Goal: Transaction & Acquisition: Obtain resource

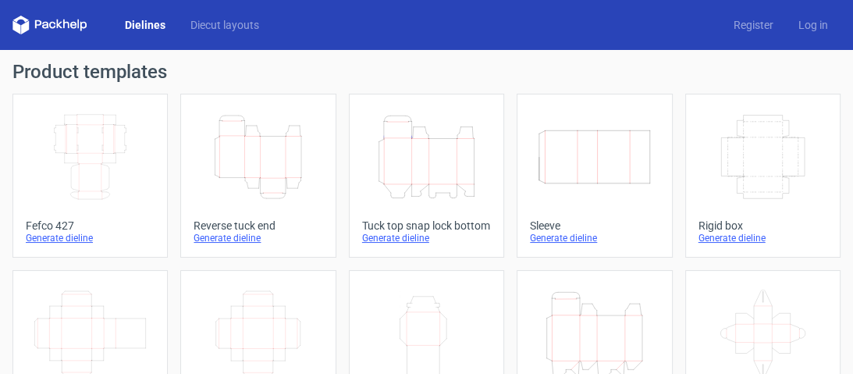
click at [243, 244] on div "Generate dieline" at bounding box center [258, 238] width 129 height 12
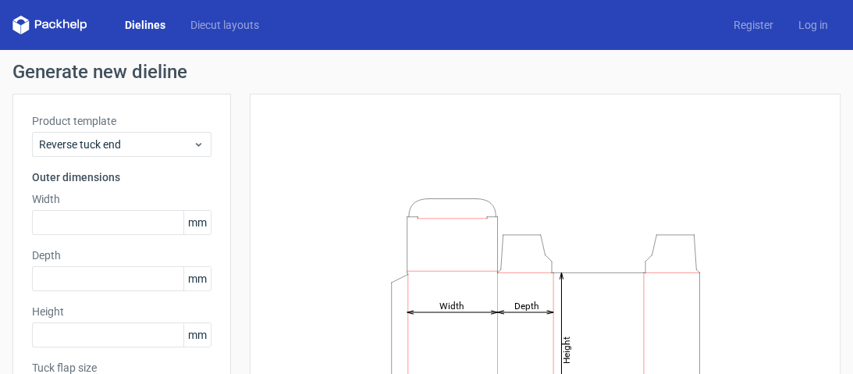
scroll to position [125, 0]
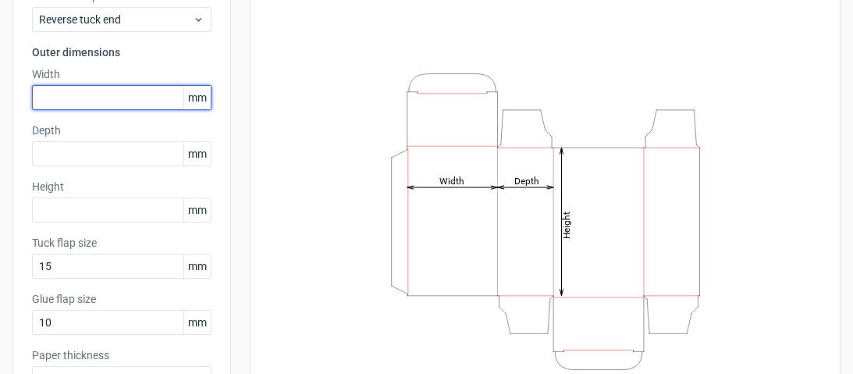
click at [106, 95] on input "text" at bounding box center [122, 97] width 180 height 25
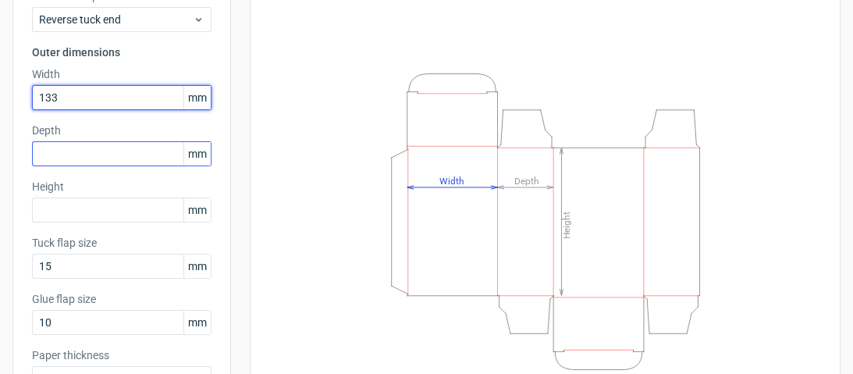
type input "133"
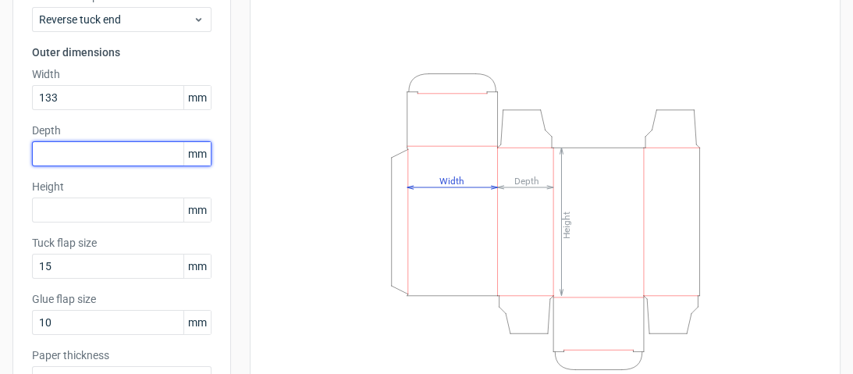
click at [123, 159] on input "text" at bounding box center [122, 153] width 180 height 25
type input "107"
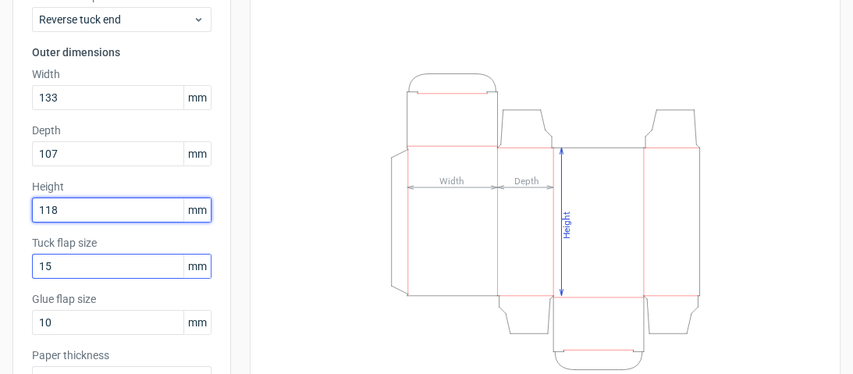
type input "118"
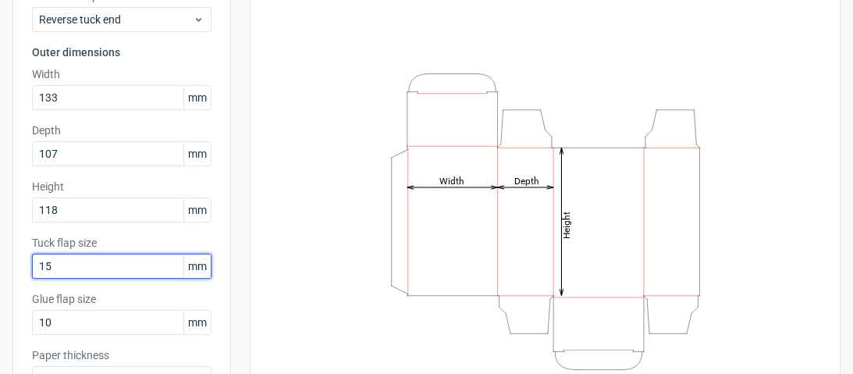
drag, startPoint x: 122, startPoint y: 261, endPoint x: 18, endPoint y: 277, distance: 105.1
click at [18, 277] on div "Product template Reverse tuck end Outer dimensions Width 133 mm Depth 107 mm He…" at bounding box center [121, 196] width 219 height 454
type input "10"
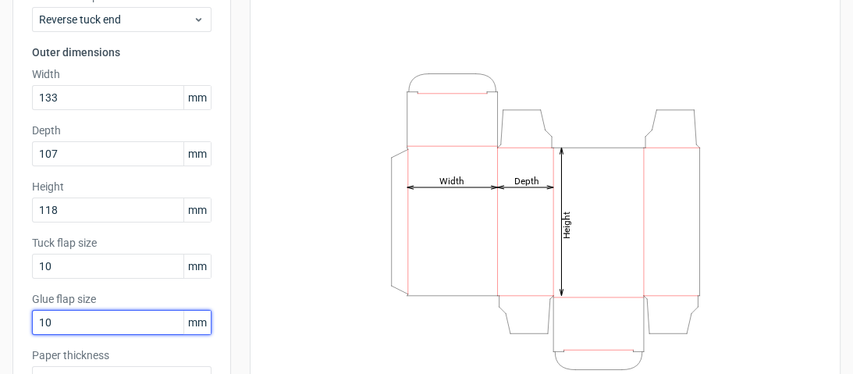
drag, startPoint x: 62, startPoint y: 320, endPoint x: 34, endPoint y: 320, distance: 27.3
click at [34, 320] on input "10" at bounding box center [122, 322] width 180 height 25
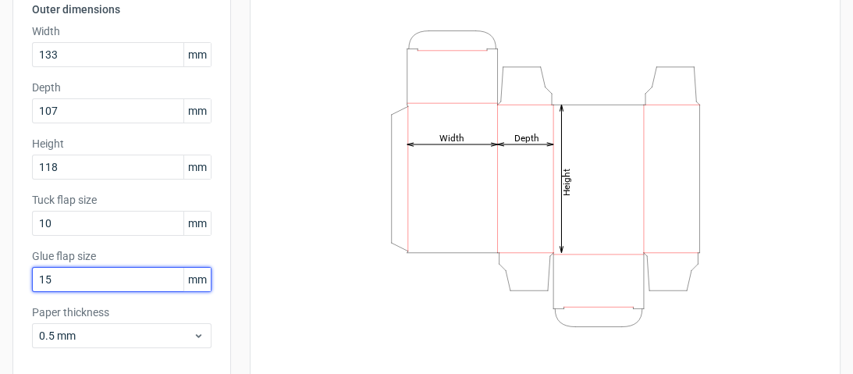
scroll to position [236, 0]
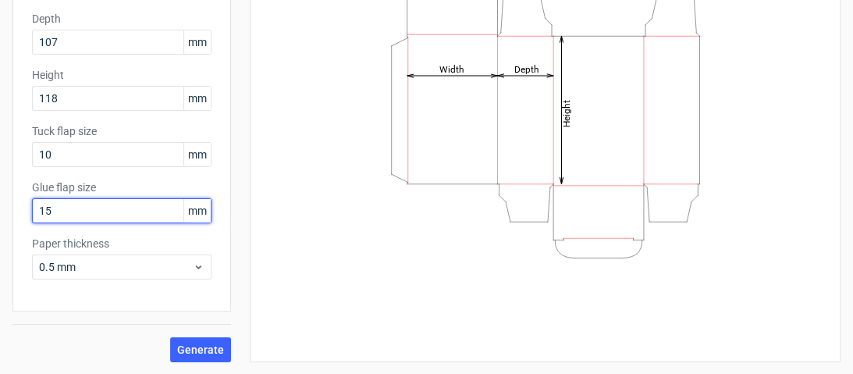
drag, startPoint x: 62, startPoint y: 215, endPoint x: 31, endPoint y: 213, distance: 31.3
click at [32, 213] on input "15" at bounding box center [122, 210] width 180 height 25
type input "10"
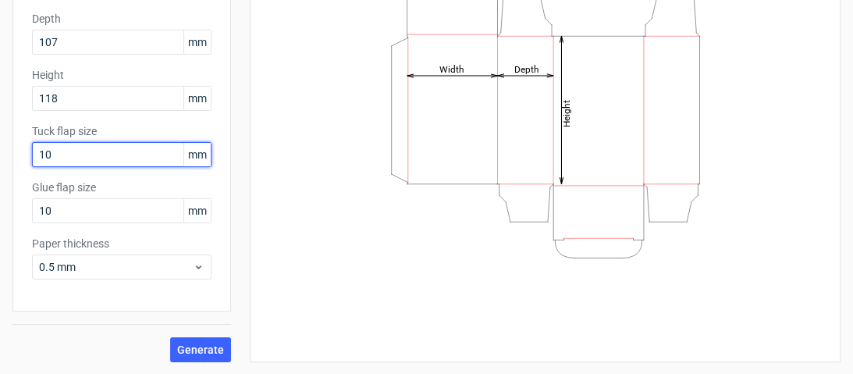
drag, startPoint x: 56, startPoint y: 153, endPoint x: 0, endPoint y: 147, distance: 56.5
click at [0, 147] on div "Generate new dieline Product template Reverse tuck end Outer dimensions Width 1…" at bounding box center [426, 93] width 853 height 561
type input "15"
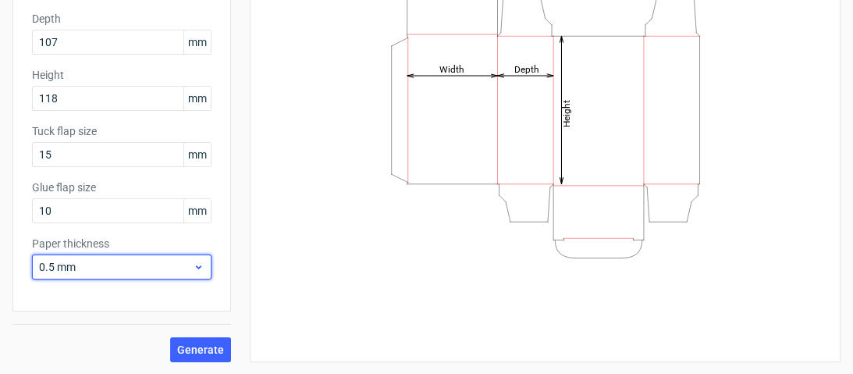
click at [106, 271] on span "0.5 mm" at bounding box center [116, 267] width 154 height 16
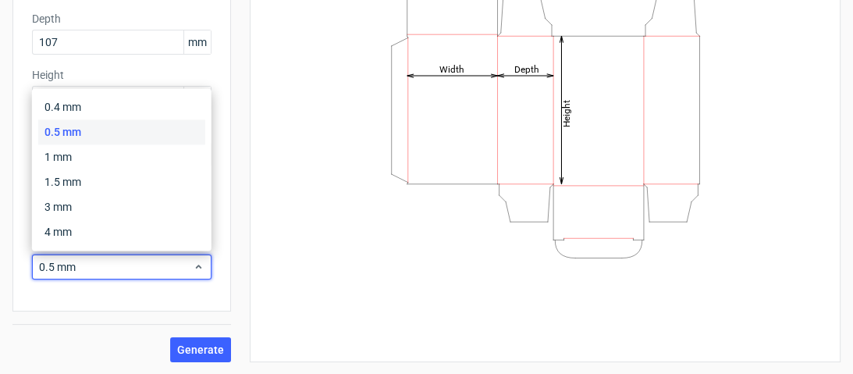
click at [84, 126] on div "0.5 mm" at bounding box center [121, 131] width 167 height 25
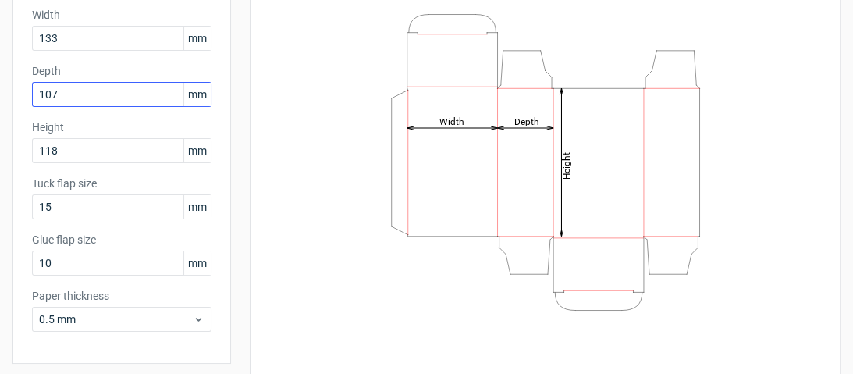
scroll to position [112, 0]
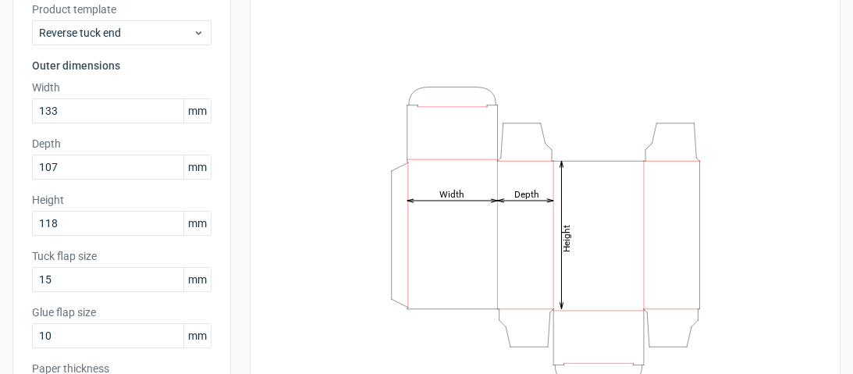
click at [150, 46] on div "Product template Reverse tuck end Outer dimensions Width 133 mm Depth 107 mm He…" at bounding box center [121, 209] width 219 height 454
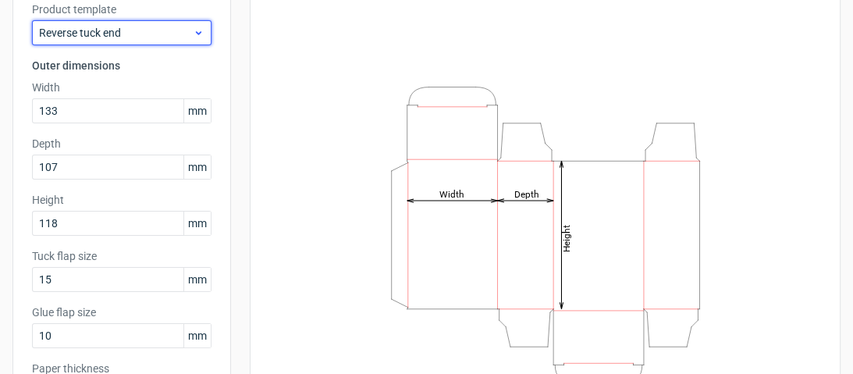
click at [150, 42] on div "Reverse tuck end" at bounding box center [122, 32] width 180 height 25
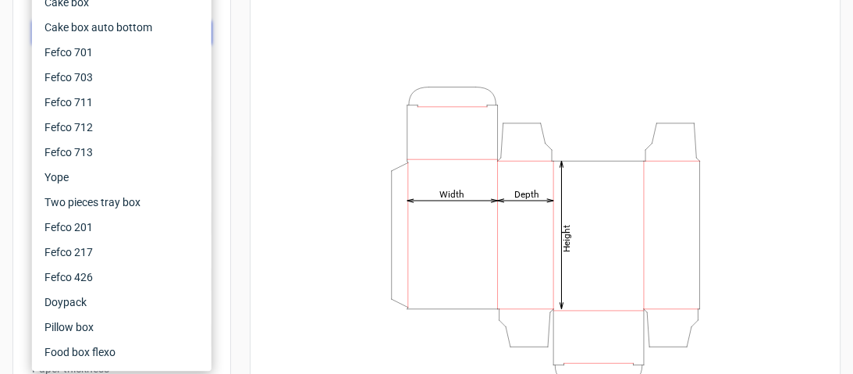
click at [312, 84] on icon "Height Depth Width" at bounding box center [545, 235] width 468 height 312
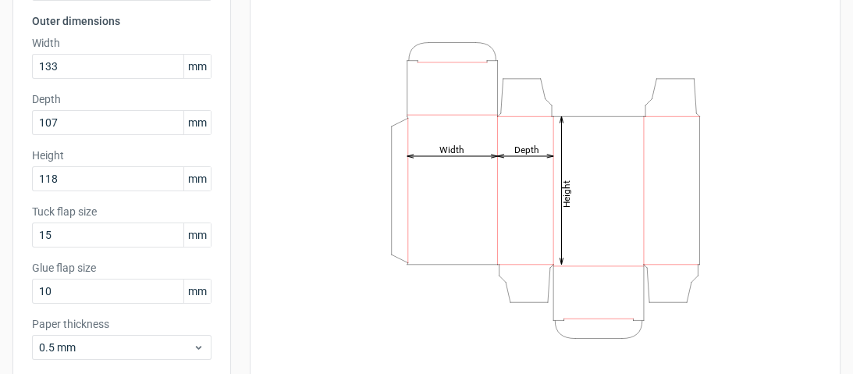
scroll to position [236, 0]
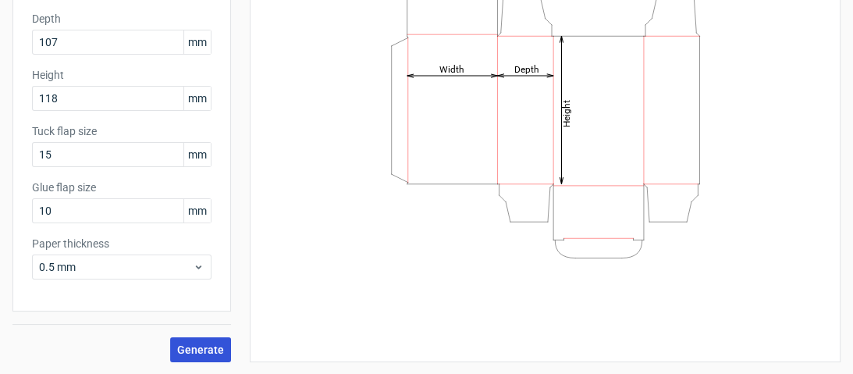
click at [216, 345] on span "Generate" at bounding box center [200, 349] width 47 height 11
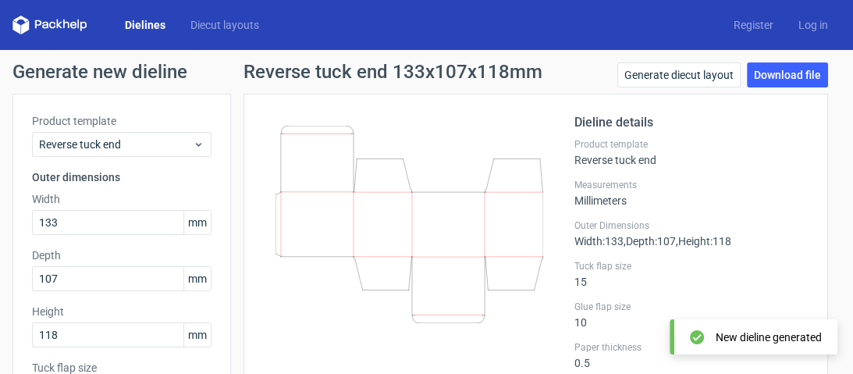
click at [428, 108] on div "Dieline details Product template Reverse tuck end Measurements Millimeters Oute…" at bounding box center [536, 248] width 585 height 308
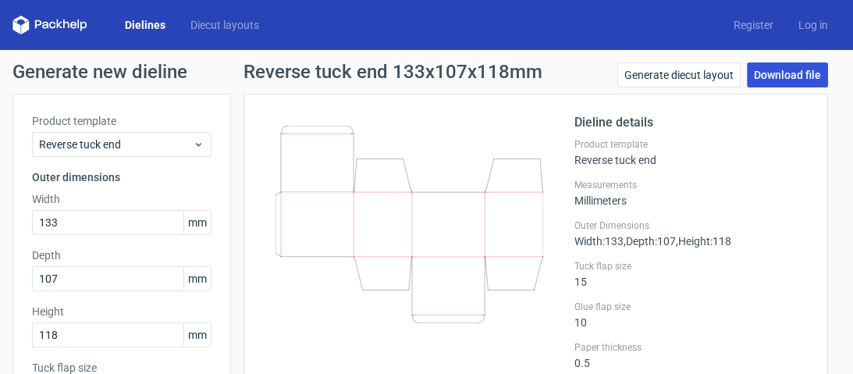
click at [748, 69] on link "Download file" at bounding box center [787, 74] width 81 height 25
